Goal: Task Accomplishment & Management: Manage account settings

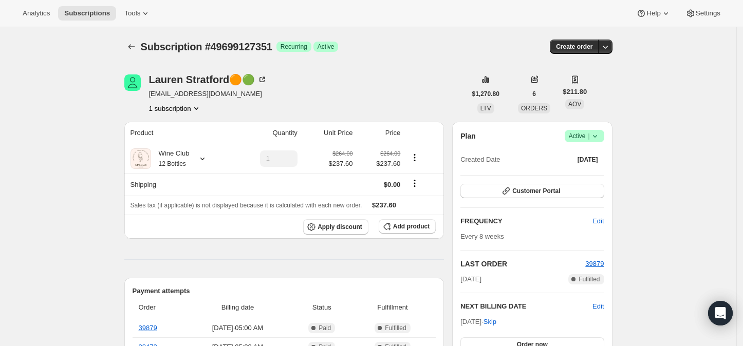
click at [600, 135] on icon at bounding box center [595, 136] width 10 height 10
click at [585, 170] on span "Cancel subscription" at bounding box center [588, 174] width 58 height 8
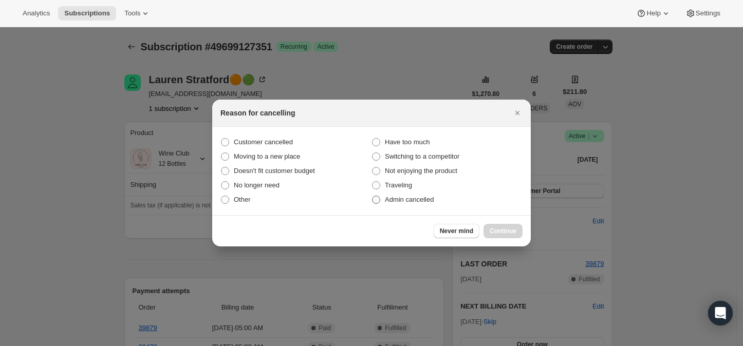
click at [377, 196] on span ":rbl:" at bounding box center [376, 200] width 8 height 8
click at [373, 196] on input "Admin cancelled" at bounding box center [372, 196] width 1 height 1
radio input "true"
click at [501, 230] on span "Continue" at bounding box center [503, 231] width 27 height 8
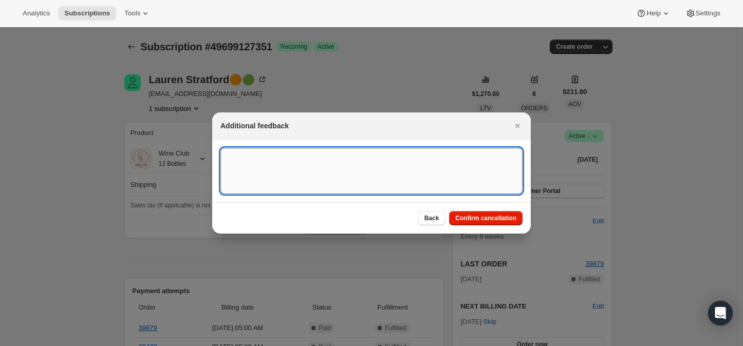
click at [249, 160] on textarea ":rbl:" at bounding box center [371, 171] width 302 height 46
type textarea "no budget"
click at [480, 215] on span "Confirm cancellation" at bounding box center [485, 218] width 61 height 8
